Goal: Task Accomplishment & Management: Manage account settings

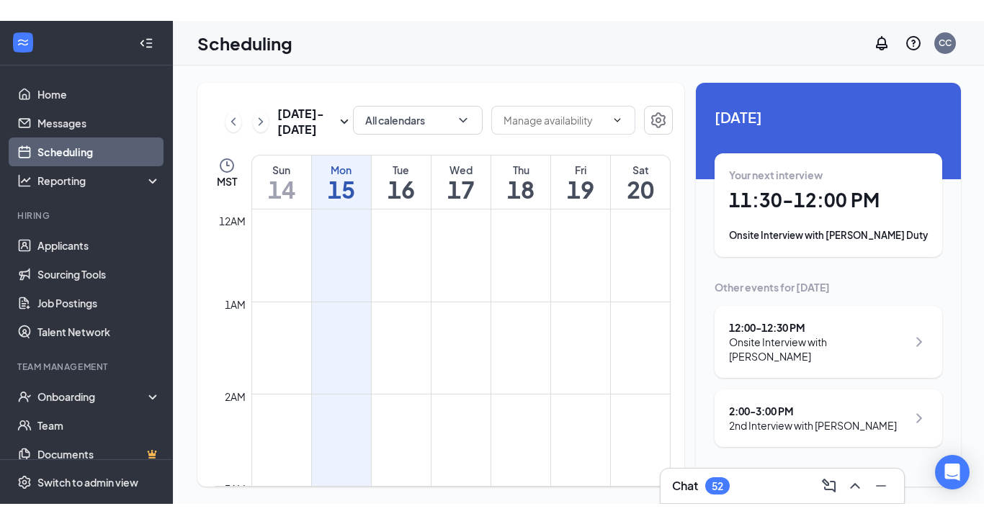
scroll to position [708, 0]
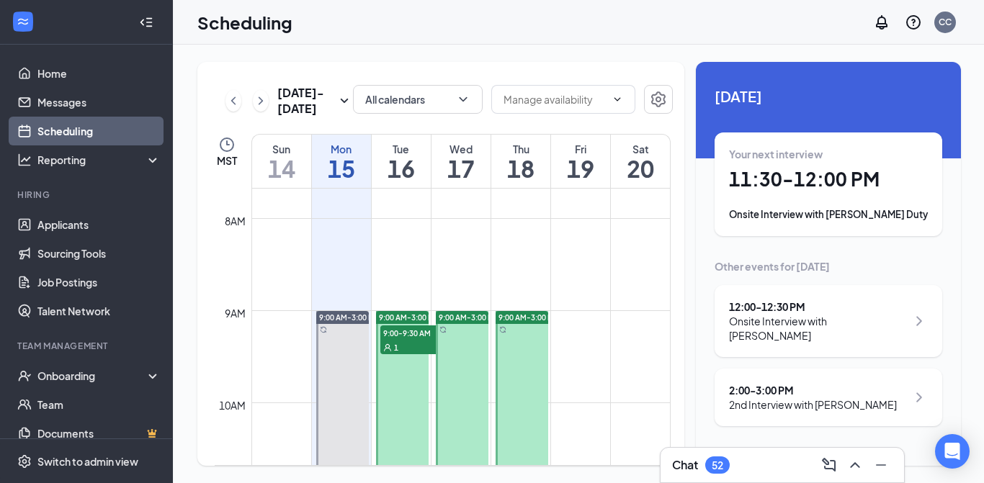
click at [37, 223] on link "Applicants" at bounding box center [98, 224] width 123 height 29
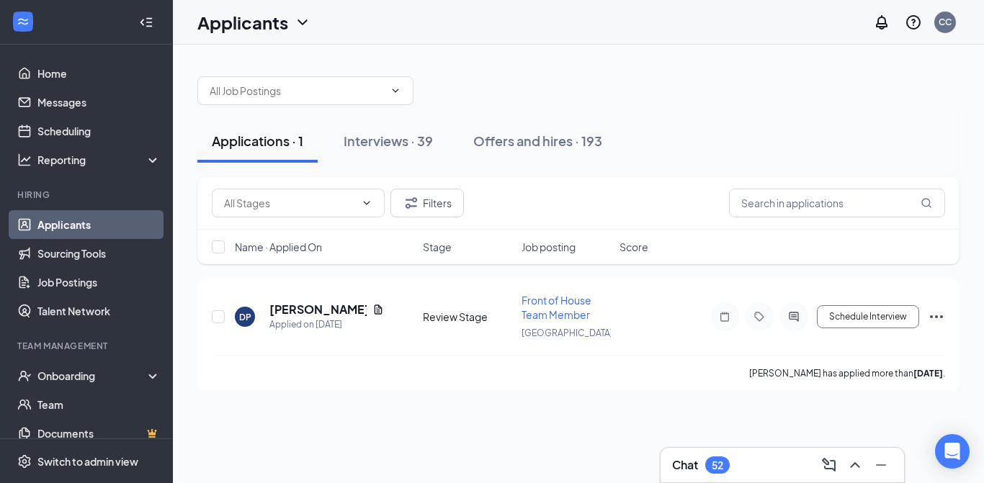
click at [547, 131] on button "Offers and hires · 193" at bounding box center [538, 141] width 158 height 43
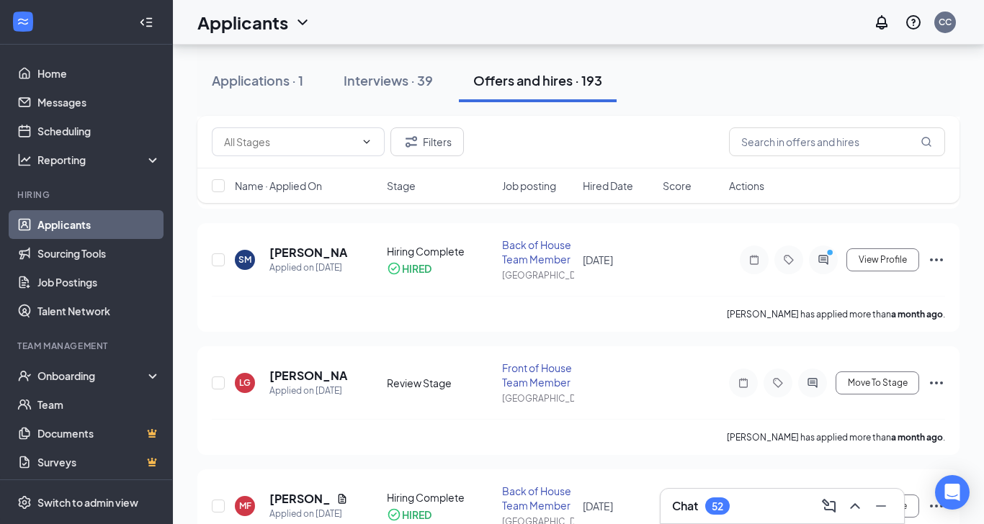
scroll to position [312, 0]
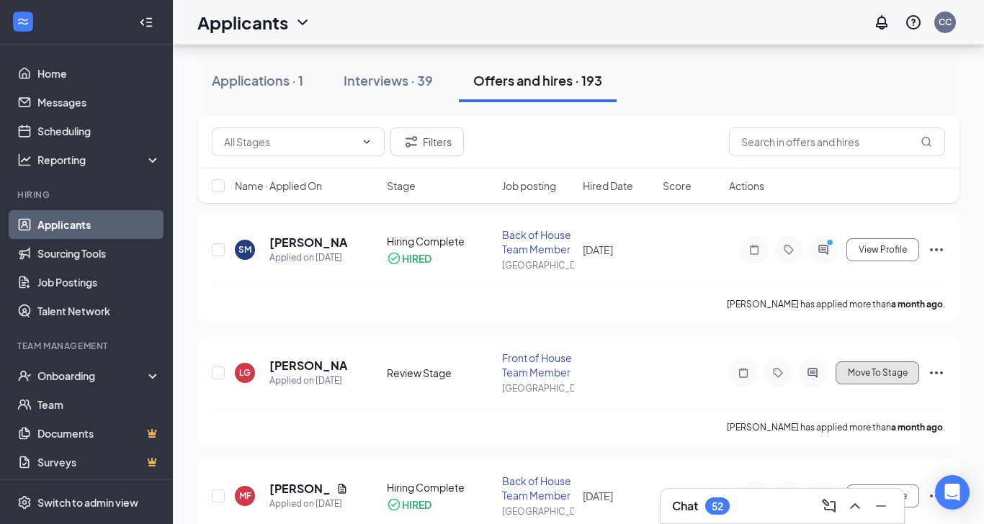
click at [875, 380] on button "Move To Stage" at bounding box center [877, 372] width 84 height 23
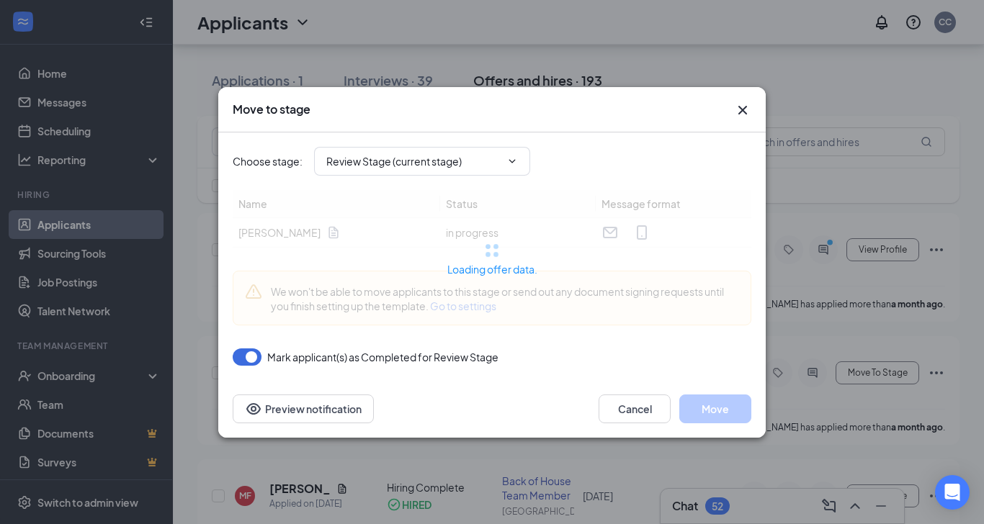
type input "Offer Letter (next stage)"
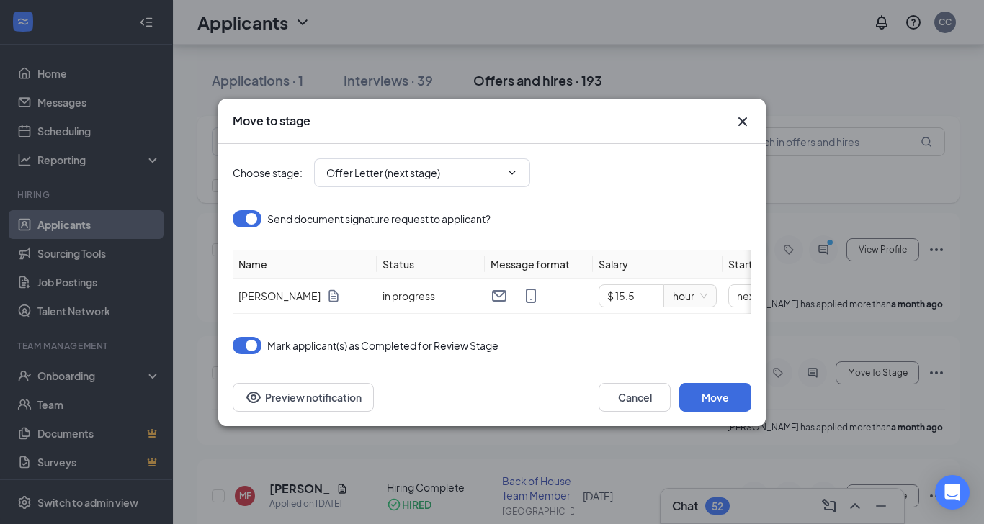
click at [435, 166] on input "Offer Letter (next stage)" at bounding box center [413, 173] width 174 height 16
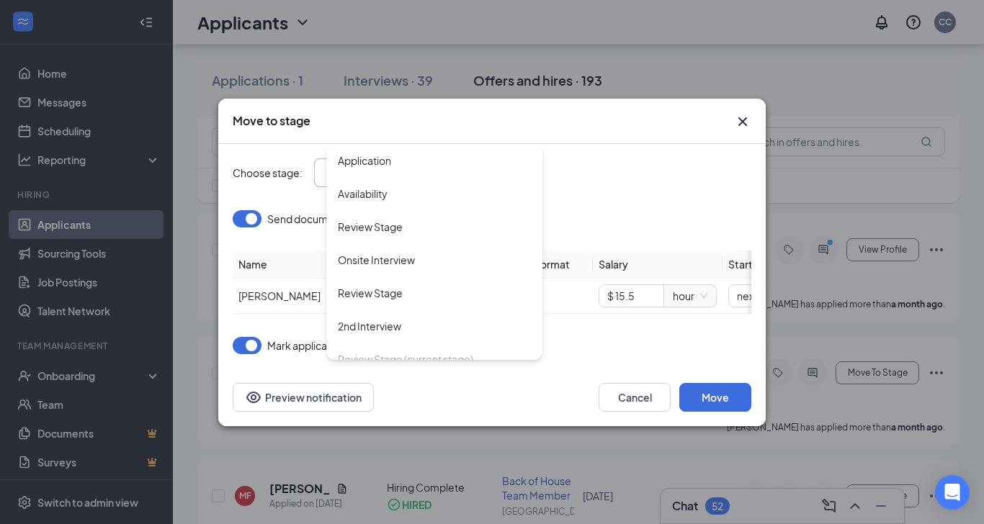
scroll to position [71, 0]
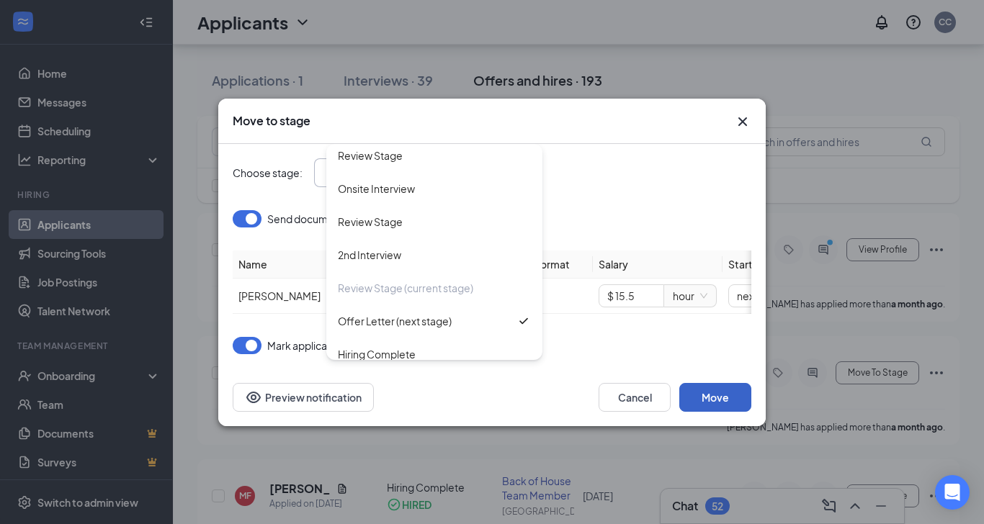
click at [730, 392] on button "Move" at bounding box center [715, 397] width 72 height 29
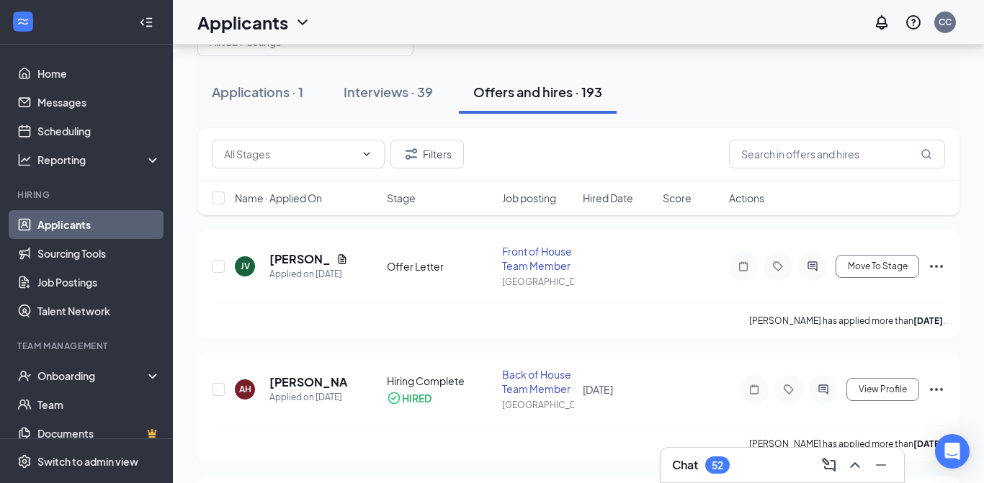
scroll to position [42, 0]
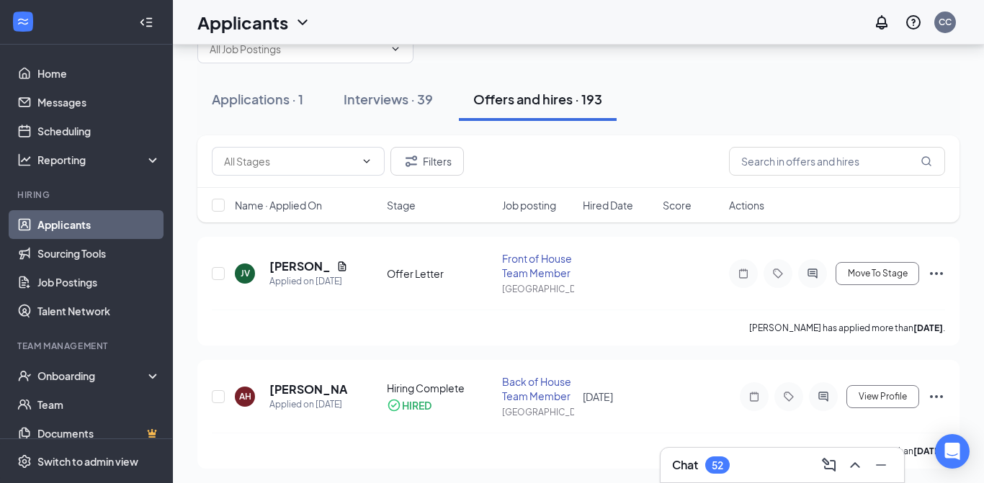
click at [336, 285] on div "Applied on [DATE]" at bounding box center [308, 281] width 78 height 14
click at [299, 268] on h5 "[PERSON_NAME]" at bounding box center [299, 267] width 61 height 16
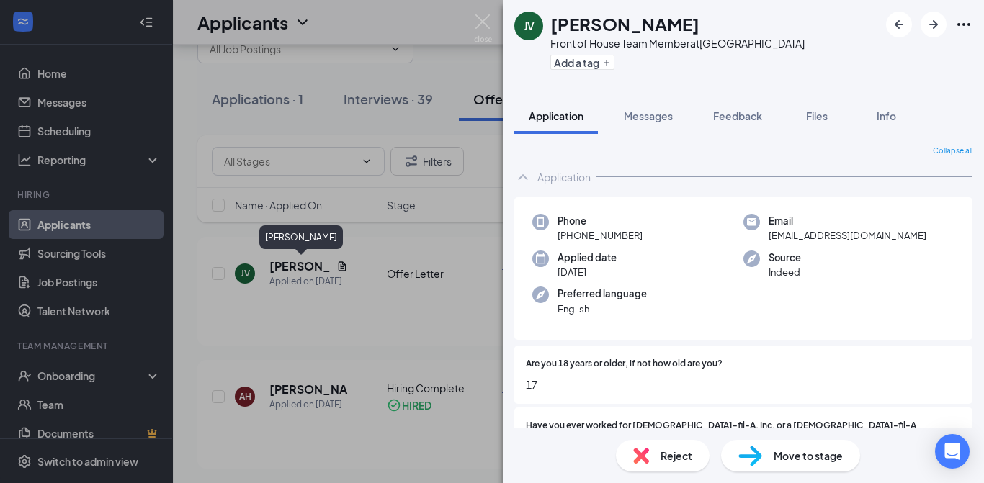
click at [479, 30] on img at bounding box center [483, 28] width 18 height 28
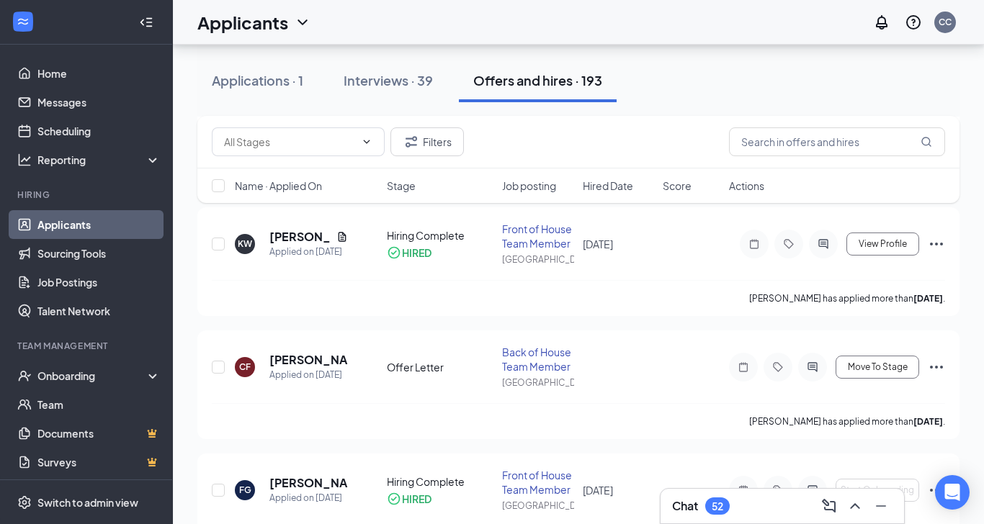
scroll to position [1213, 0]
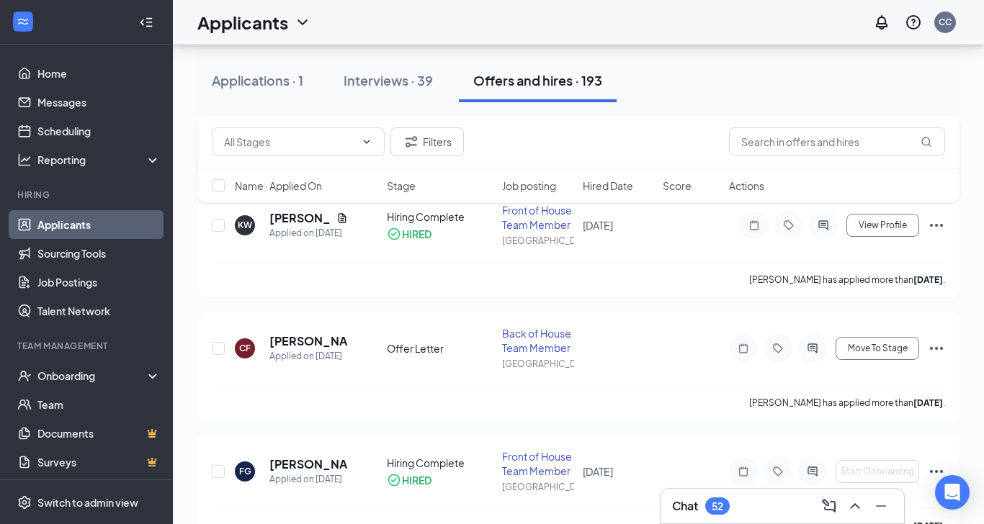
click at [416, 83] on div "Interviews · 39" at bounding box center [387, 80] width 89 height 18
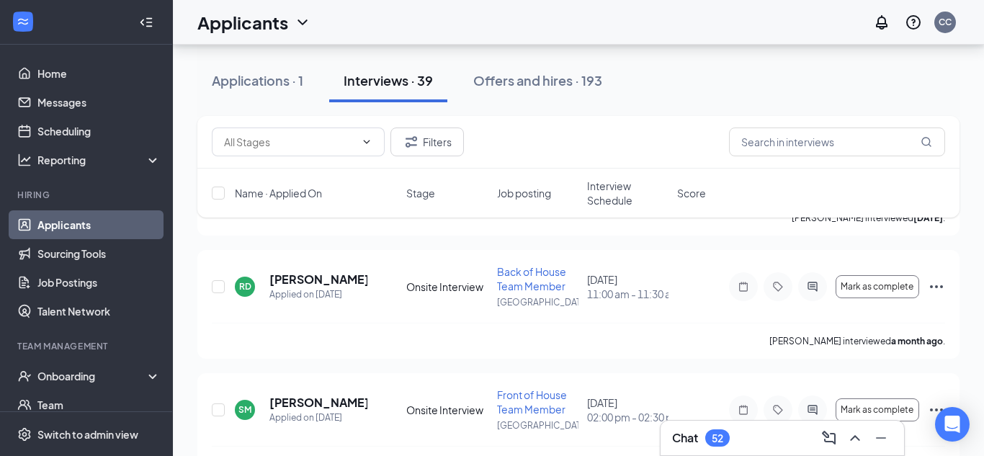
scroll to position [4642, 0]
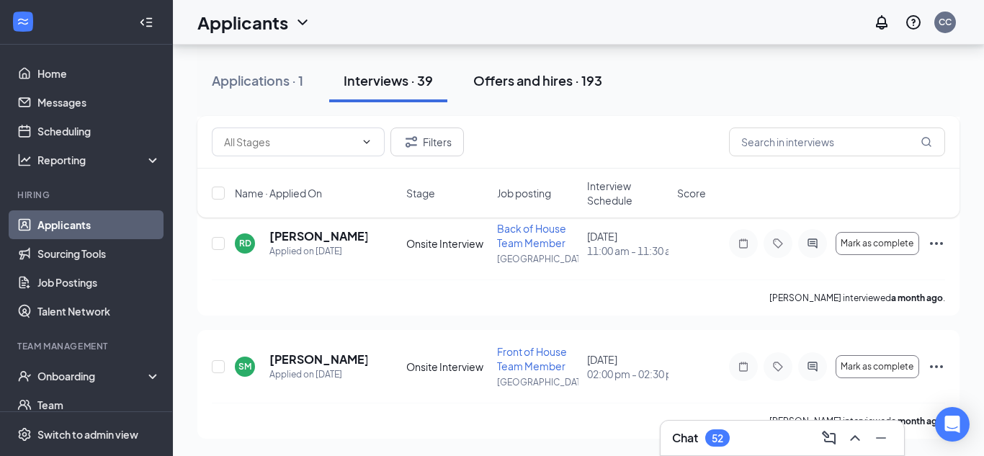
click at [578, 86] on div "Offers and hires · 193" at bounding box center [537, 80] width 129 height 18
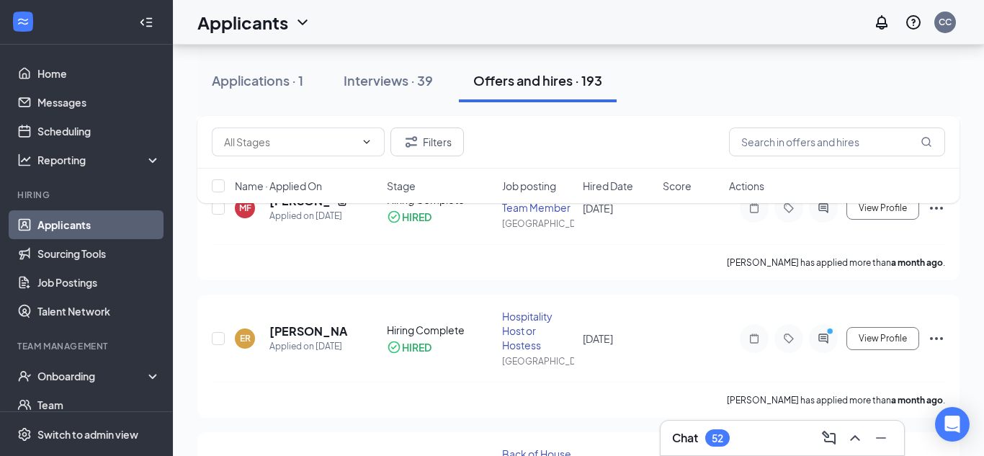
scroll to position [598, 0]
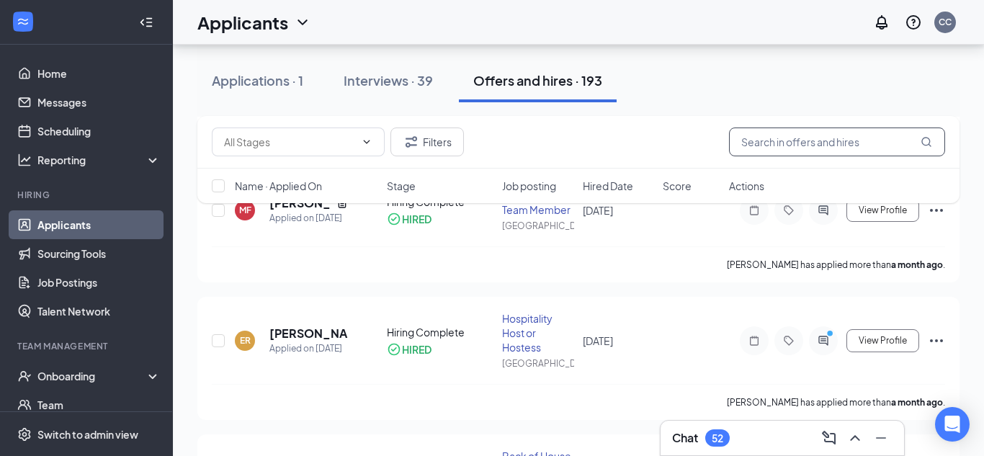
click at [853, 144] on input "text" at bounding box center [837, 141] width 216 height 29
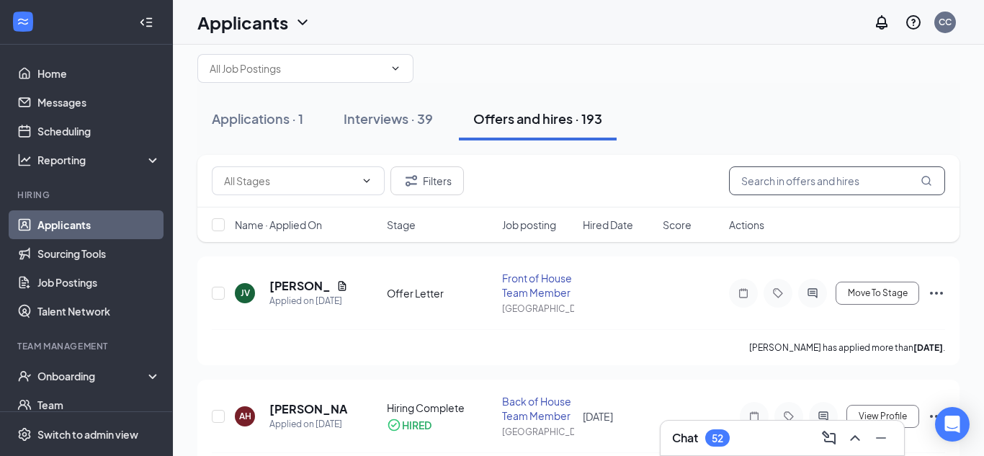
scroll to position [13, 0]
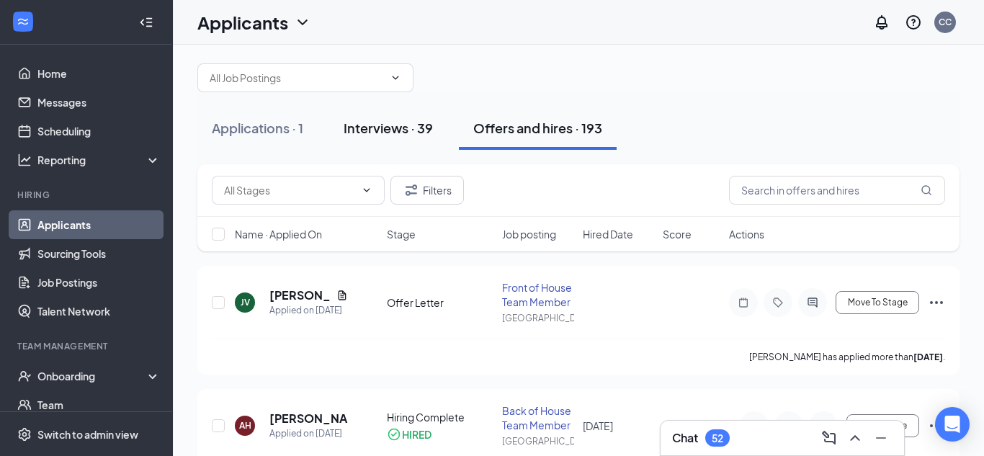
click at [418, 126] on div "Interviews · 39" at bounding box center [387, 128] width 89 height 18
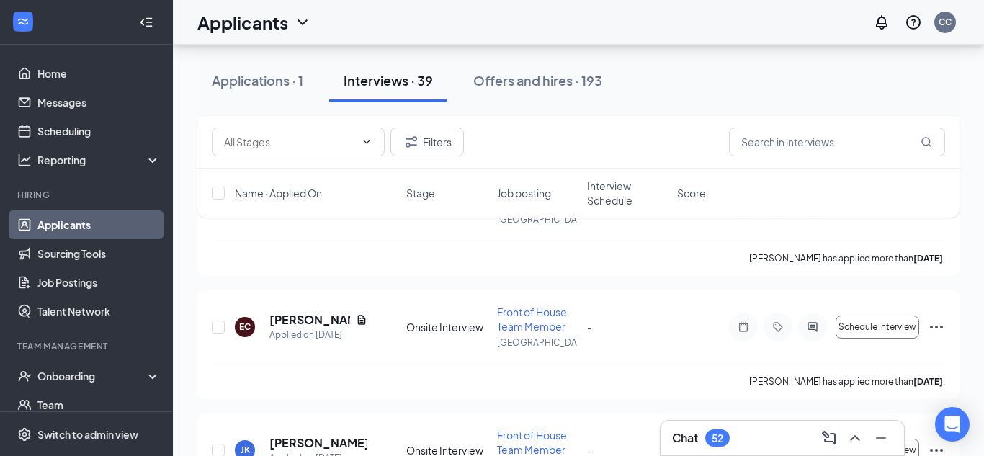
scroll to position [2483, 0]
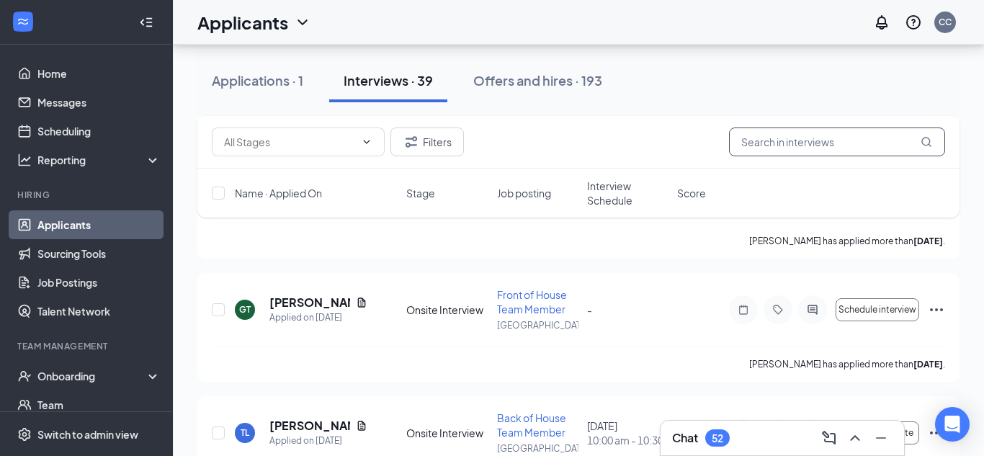
click at [855, 154] on input "text" at bounding box center [837, 141] width 216 height 29
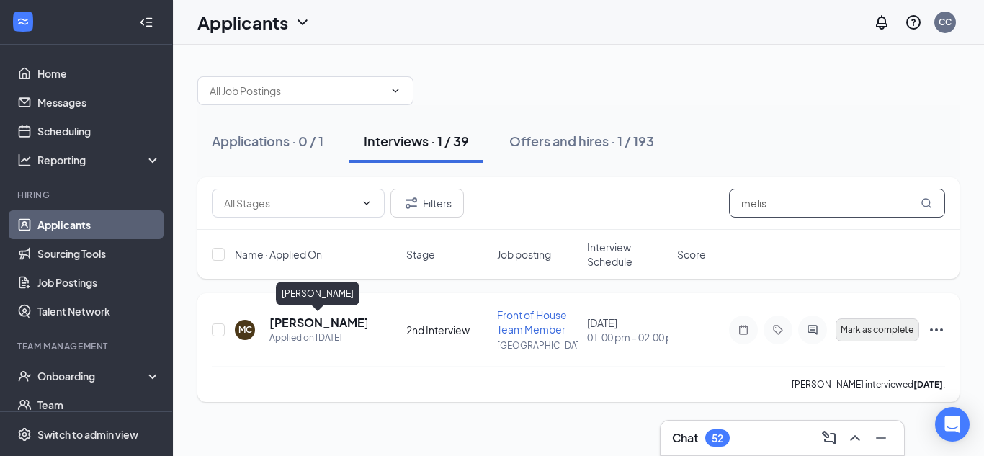
type input "melis"
click at [896, 333] on span "Mark as complete" at bounding box center [876, 330] width 73 height 10
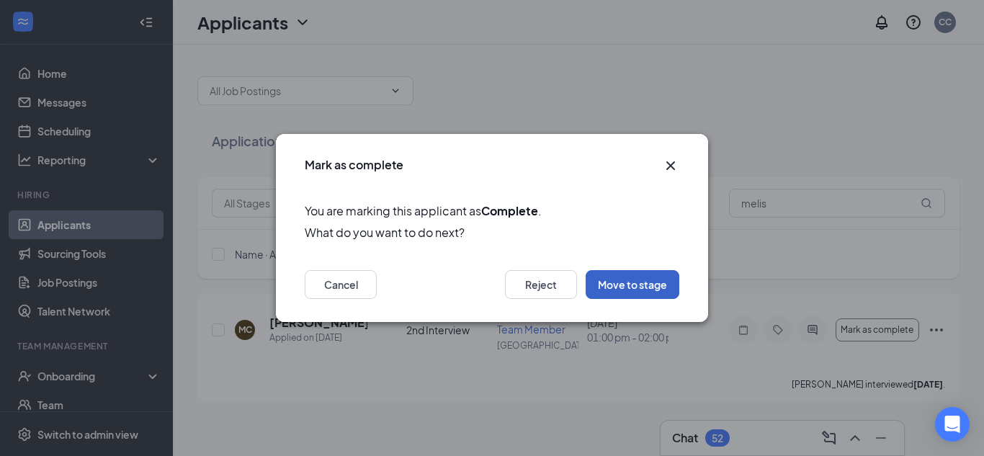
click at [670, 288] on button "Move to stage" at bounding box center [632, 284] width 94 height 29
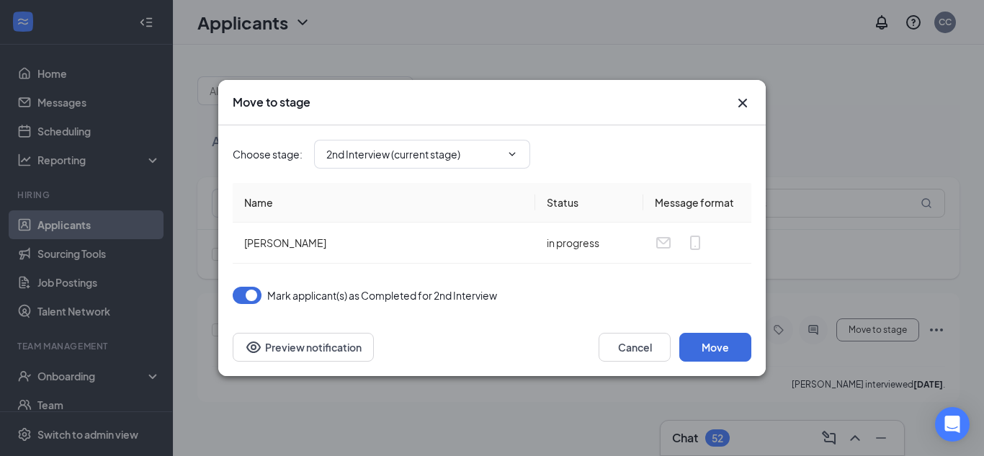
type input "Review Stage (next stage)"
click at [734, 353] on button "Move" at bounding box center [715, 347] width 72 height 29
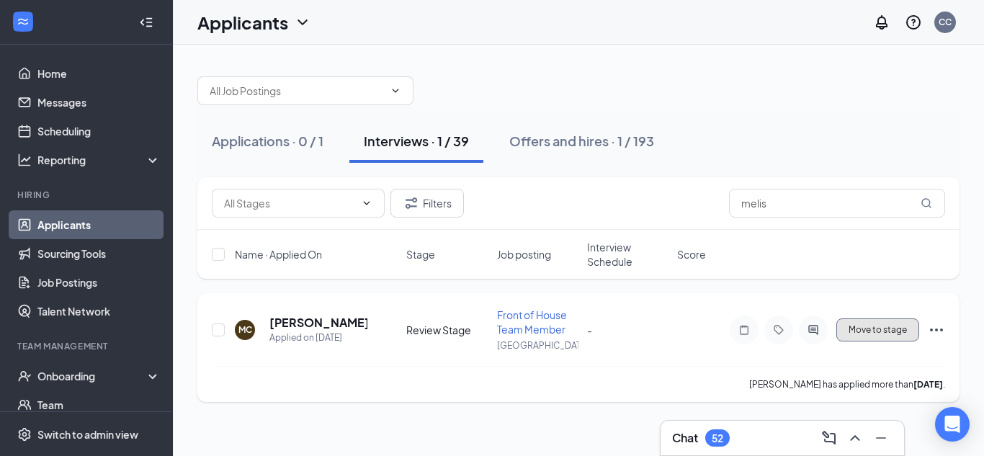
click at [892, 328] on span "Move to stage" at bounding box center [877, 330] width 58 height 10
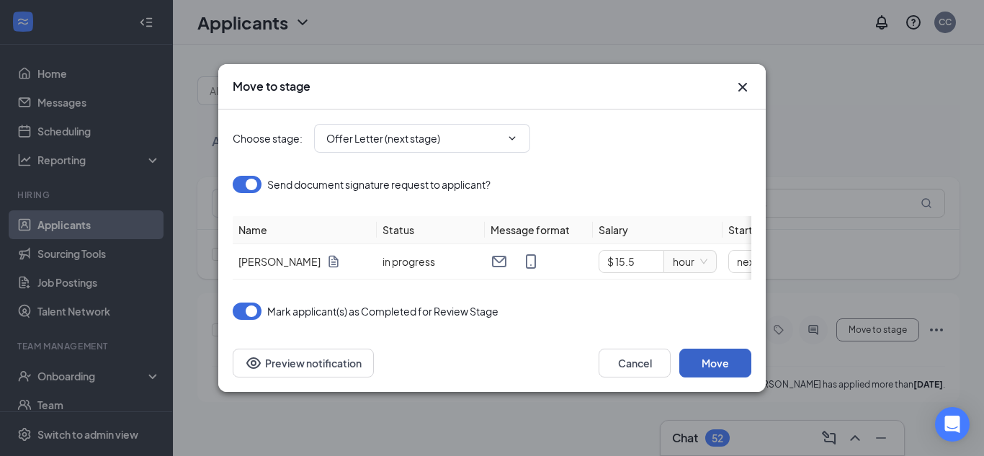
click at [723, 365] on button "Move" at bounding box center [715, 363] width 72 height 29
